Goal: Task Accomplishment & Management: Manage account settings

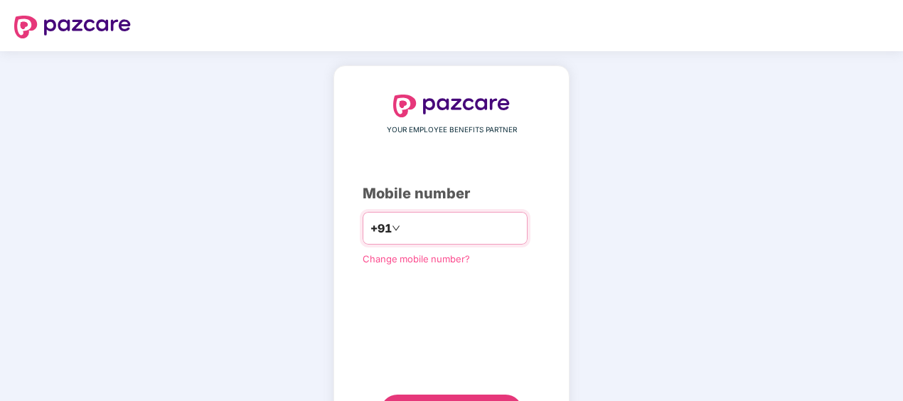
click at [425, 232] on input "number" at bounding box center [461, 228] width 117 height 23
type input "**********"
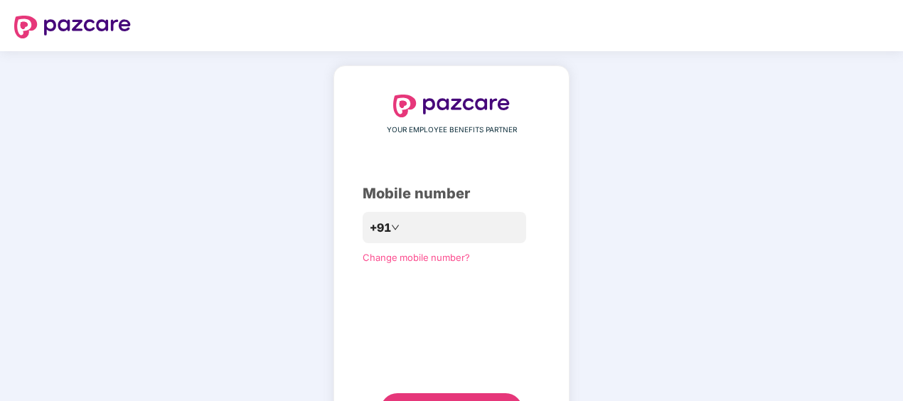
click at [391, 301] on div "**********" at bounding box center [452, 261] width 178 height 333
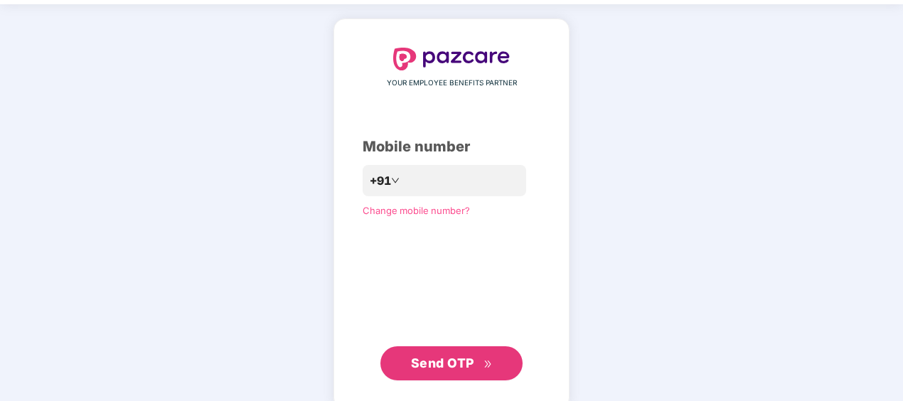
scroll to position [68, 0]
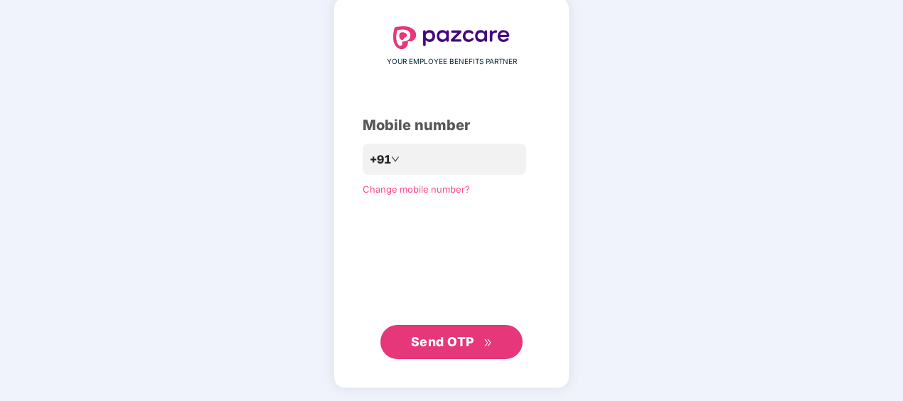
click at [442, 338] on span "Send OTP" at bounding box center [442, 341] width 63 height 15
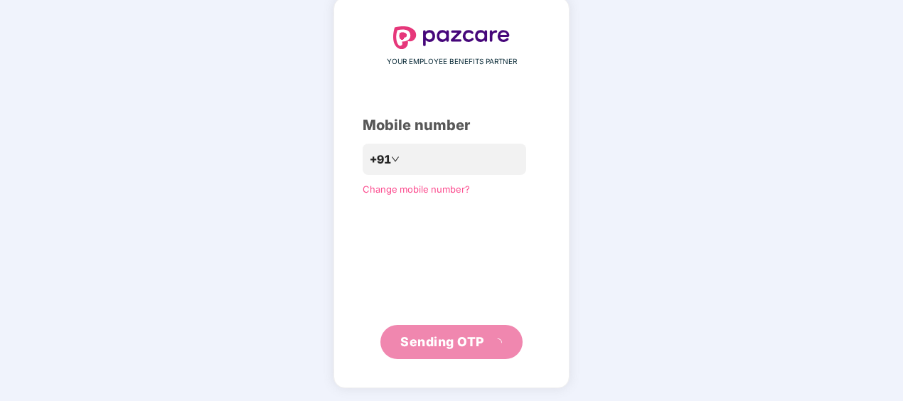
scroll to position [63, 0]
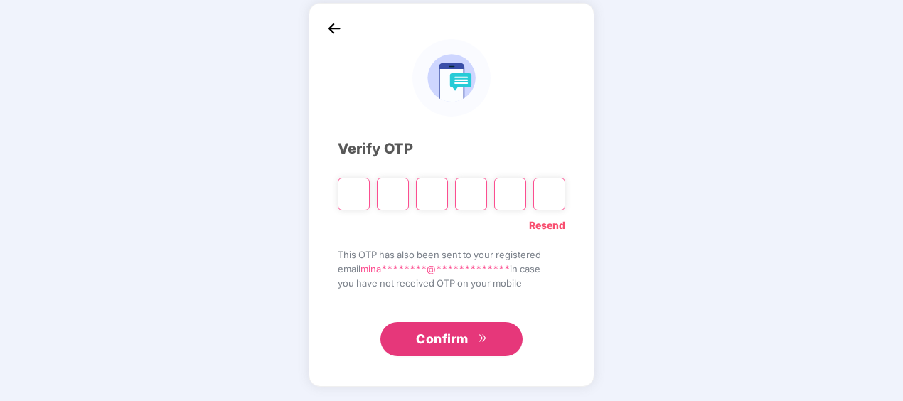
paste input "*"
type input "*"
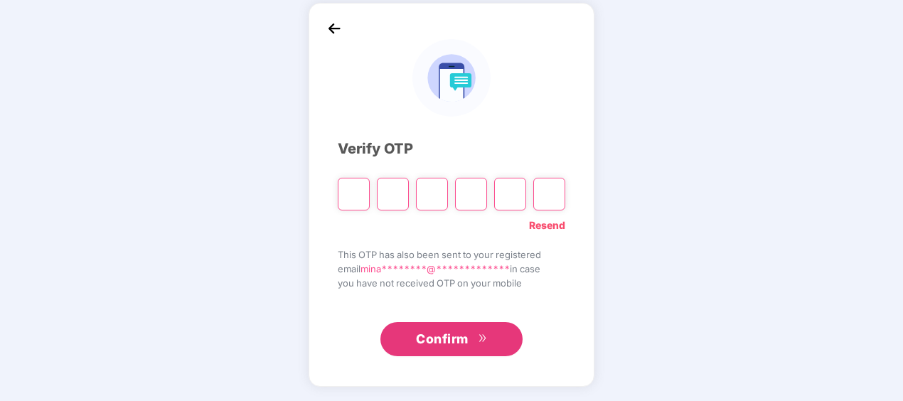
type input "*"
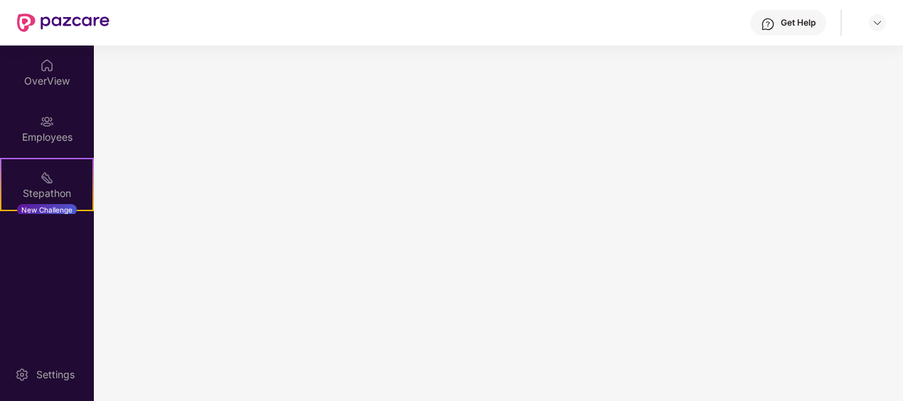
scroll to position [0, 0]
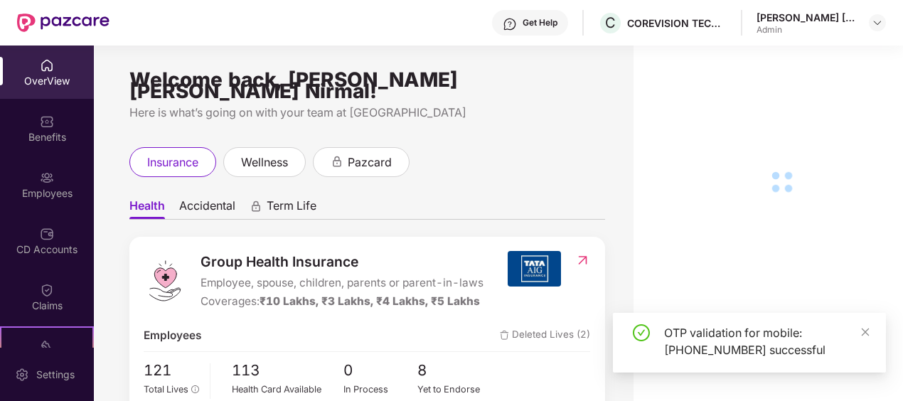
click at [65, 124] on div "Benefits" at bounding box center [47, 128] width 94 height 53
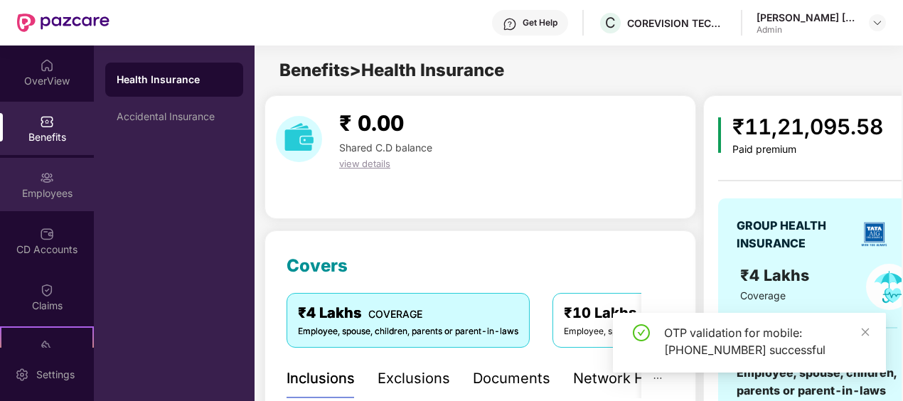
click at [40, 191] on div "Employees" at bounding box center [47, 193] width 94 height 14
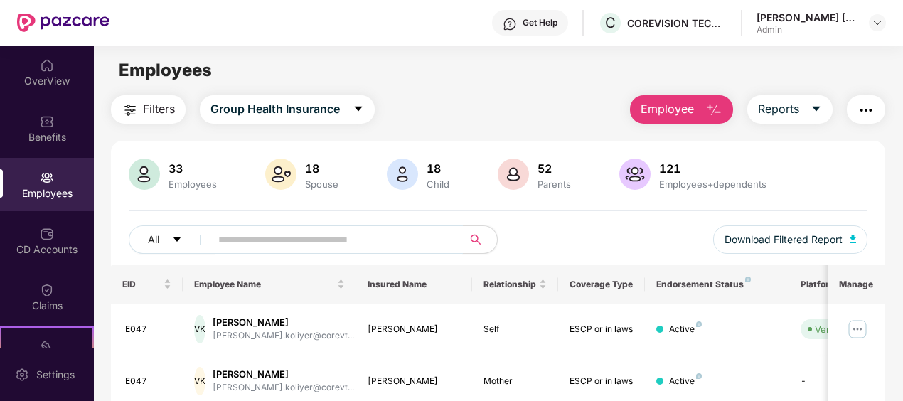
click at [276, 245] on input "text" at bounding box center [330, 239] width 225 height 21
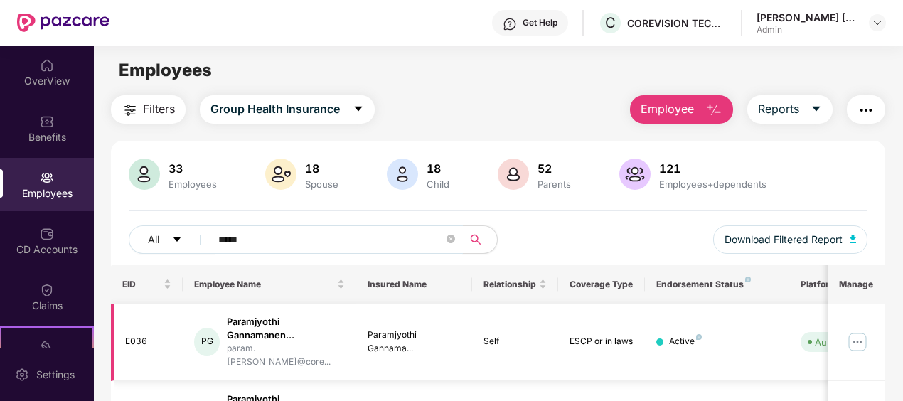
type input "*****"
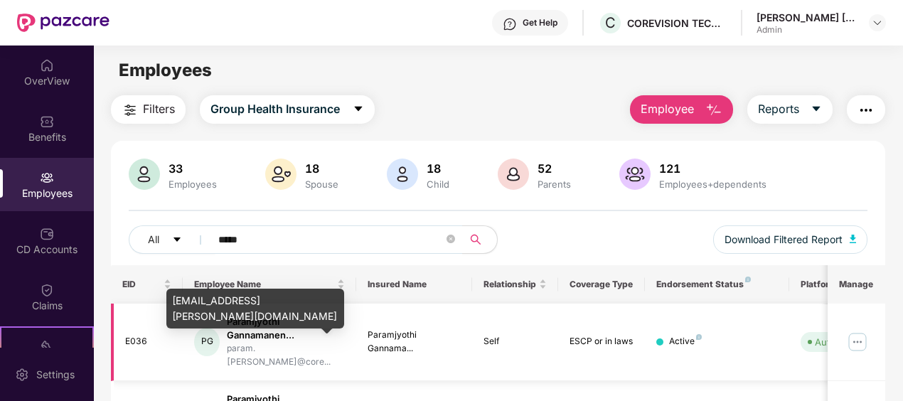
click at [277, 344] on div "param.[PERSON_NAME]@core..." at bounding box center [286, 355] width 118 height 27
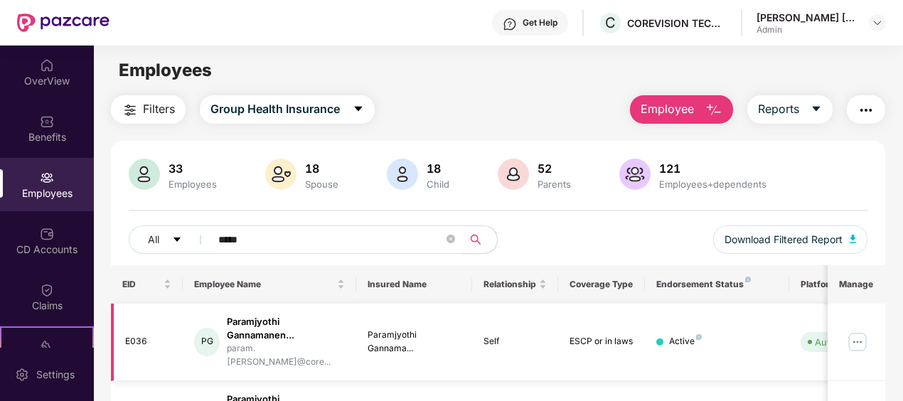
click at [855, 334] on img at bounding box center [857, 342] width 23 height 23
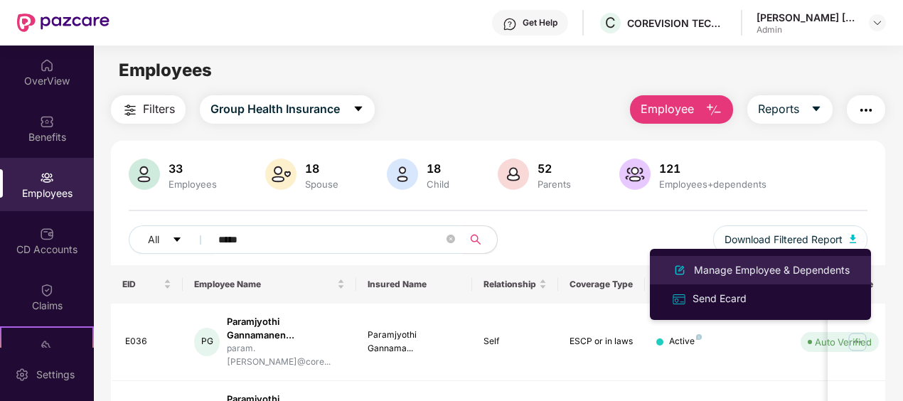
click at [748, 272] on div "Manage Employee & Dependents" at bounding box center [771, 270] width 161 height 16
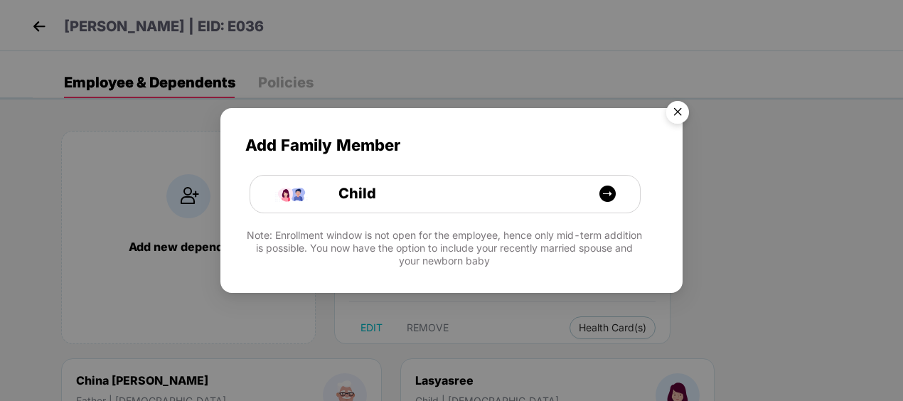
click at [681, 109] on img "Close" at bounding box center [678, 115] width 40 height 40
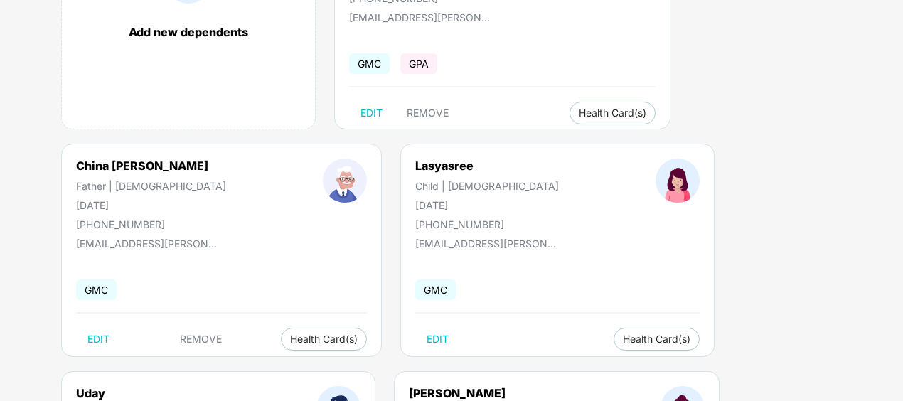
scroll to position [149, 0]
